Goal: Task Accomplishment & Management: Manage account settings

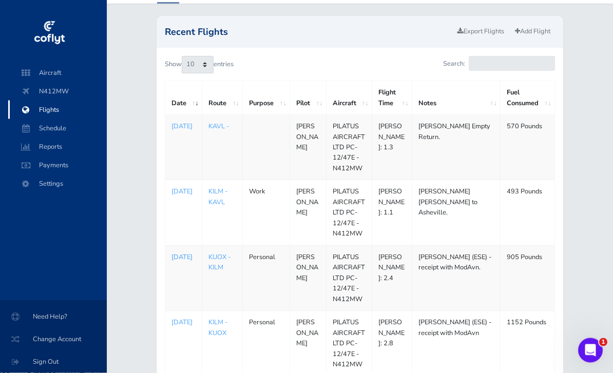
click at [176, 257] on p "[DATE]" at bounding box center [184, 258] width 24 height 10
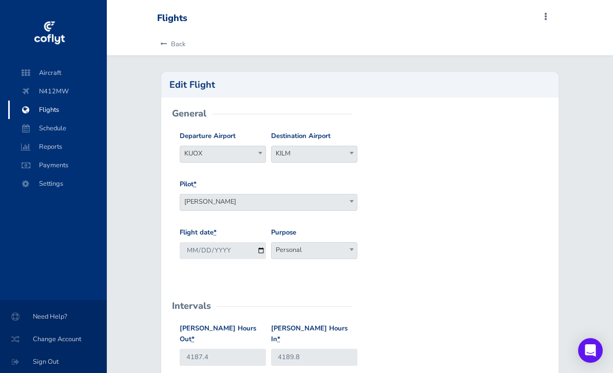
scroll to position [85, 0]
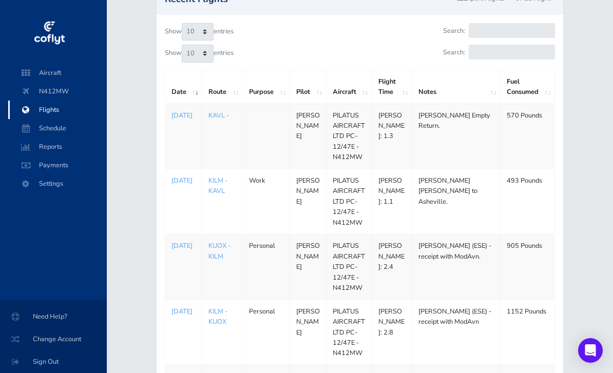
click at [179, 309] on p "[DATE]" at bounding box center [184, 312] width 24 height 10
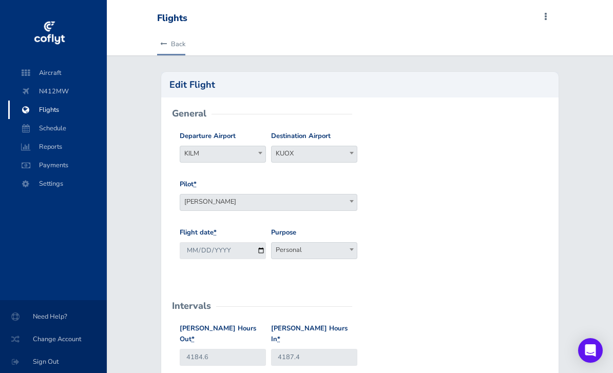
click at [185, 43] on link "Back" at bounding box center [171, 44] width 28 height 23
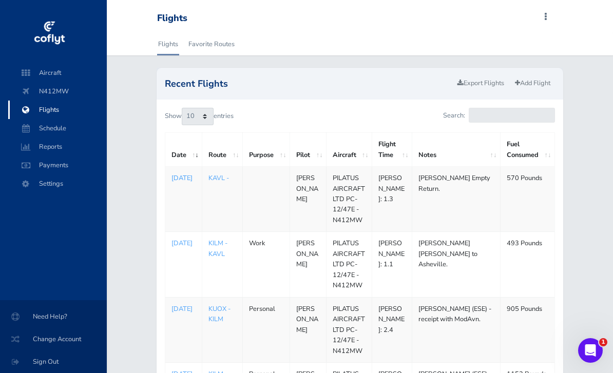
click at [182, 183] on p "[DATE]" at bounding box center [184, 178] width 24 height 10
